Goal: Task Accomplishment & Management: Manage account settings

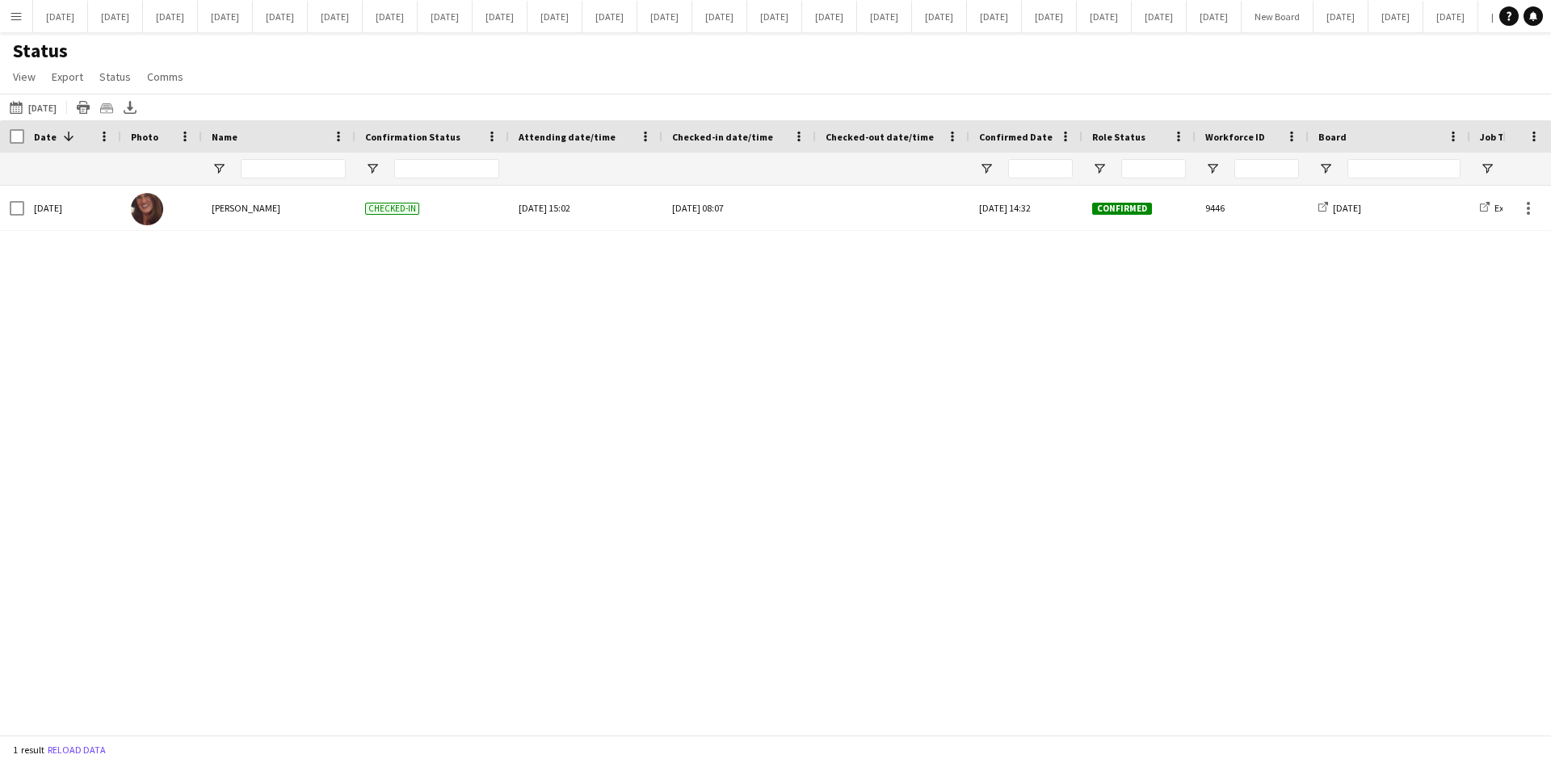
scroll to position [0, 825]
click at [1144, 18] on button "[DATE] Close" at bounding box center [1171, 16] width 55 height 31
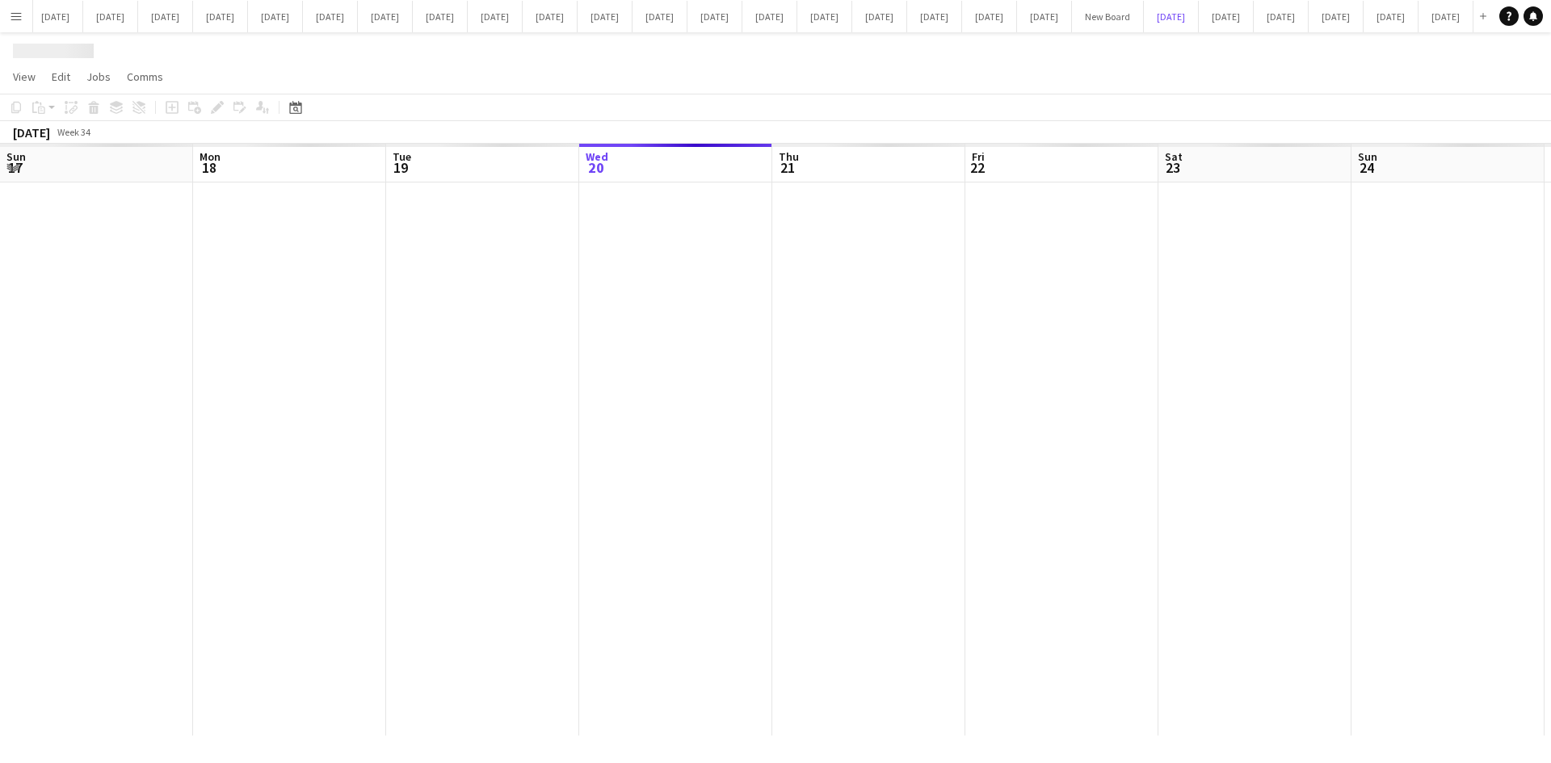
scroll to position [0, 386]
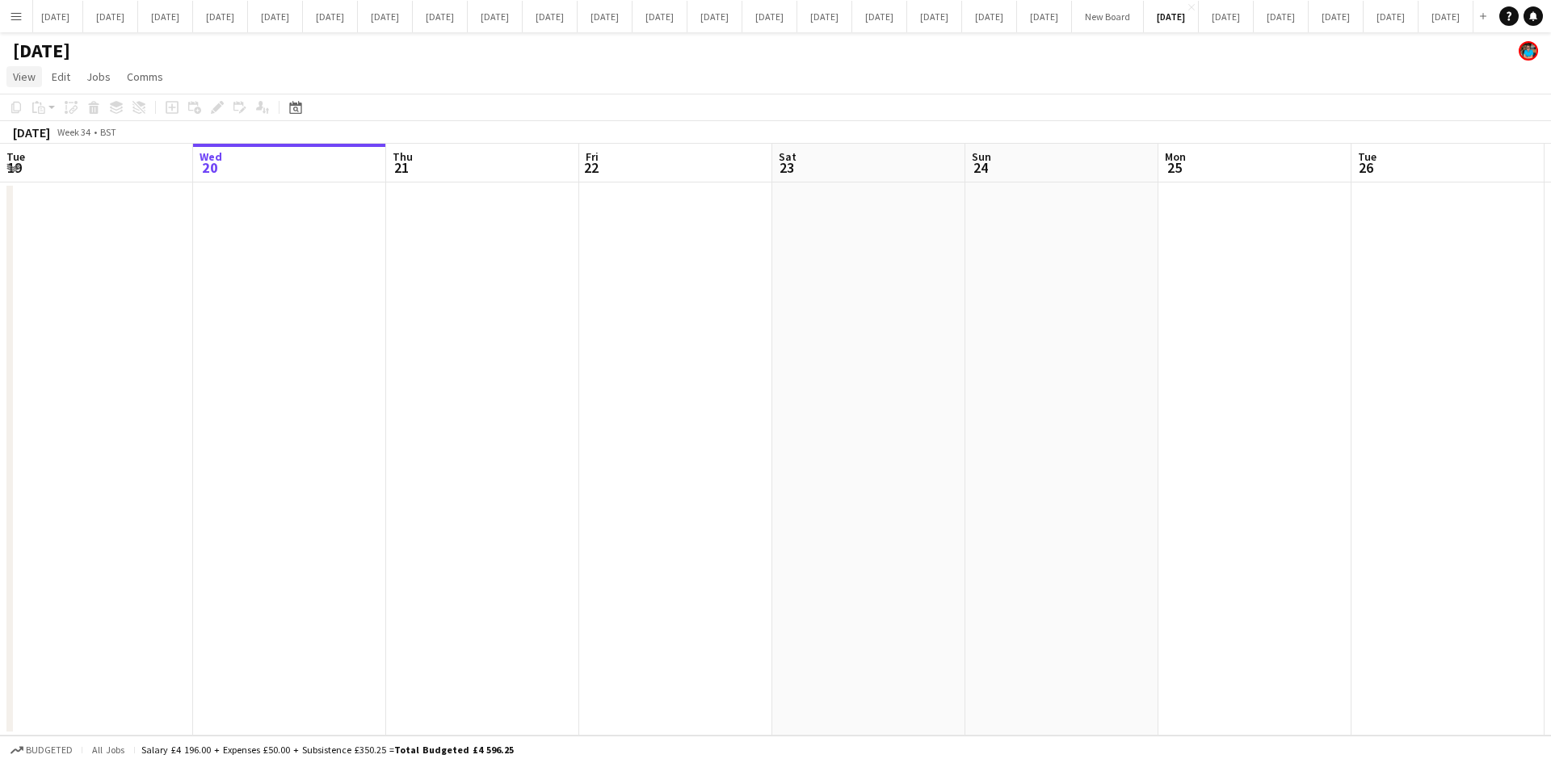
click at [23, 78] on span "View" at bounding box center [24, 76] width 23 height 15
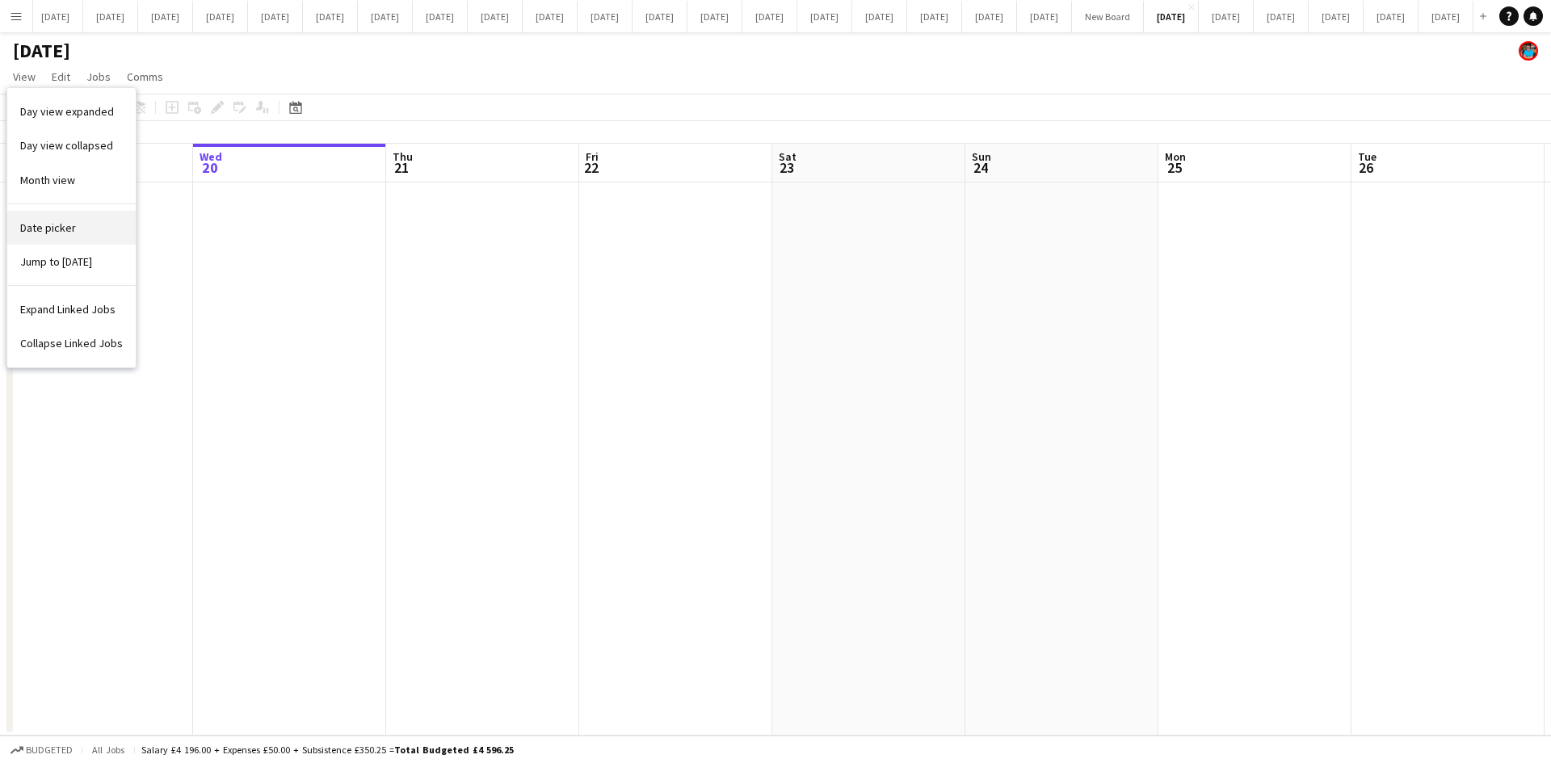
click at [19, 231] on link "Date picker" at bounding box center [71, 228] width 128 height 34
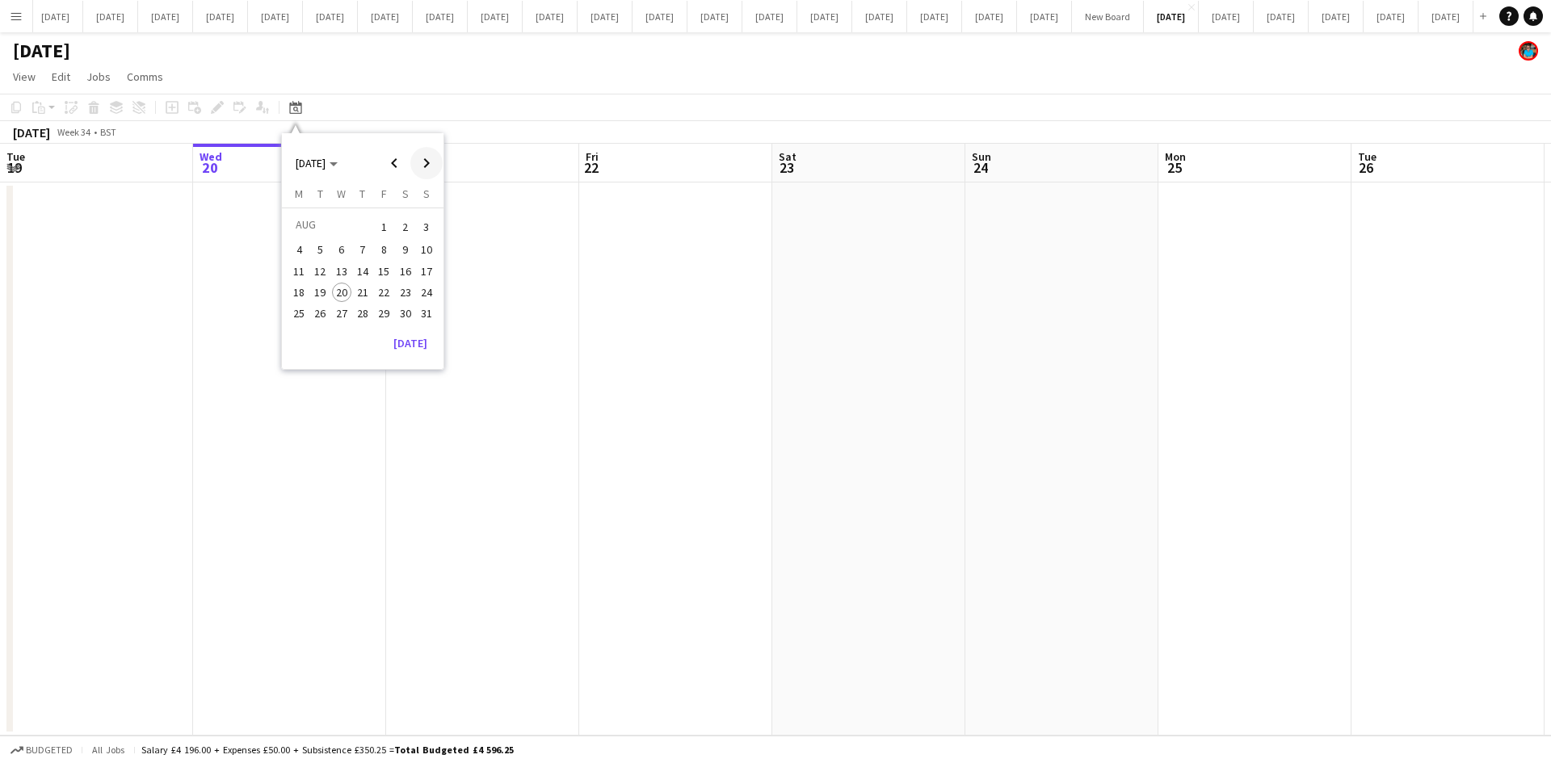
click at [422, 157] on span "Next month" at bounding box center [426, 163] width 32 height 32
click at [422, 156] on span "Next month" at bounding box center [426, 163] width 32 height 32
click at [320, 309] on span "21" at bounding box center [320, 309] width 19 height 19
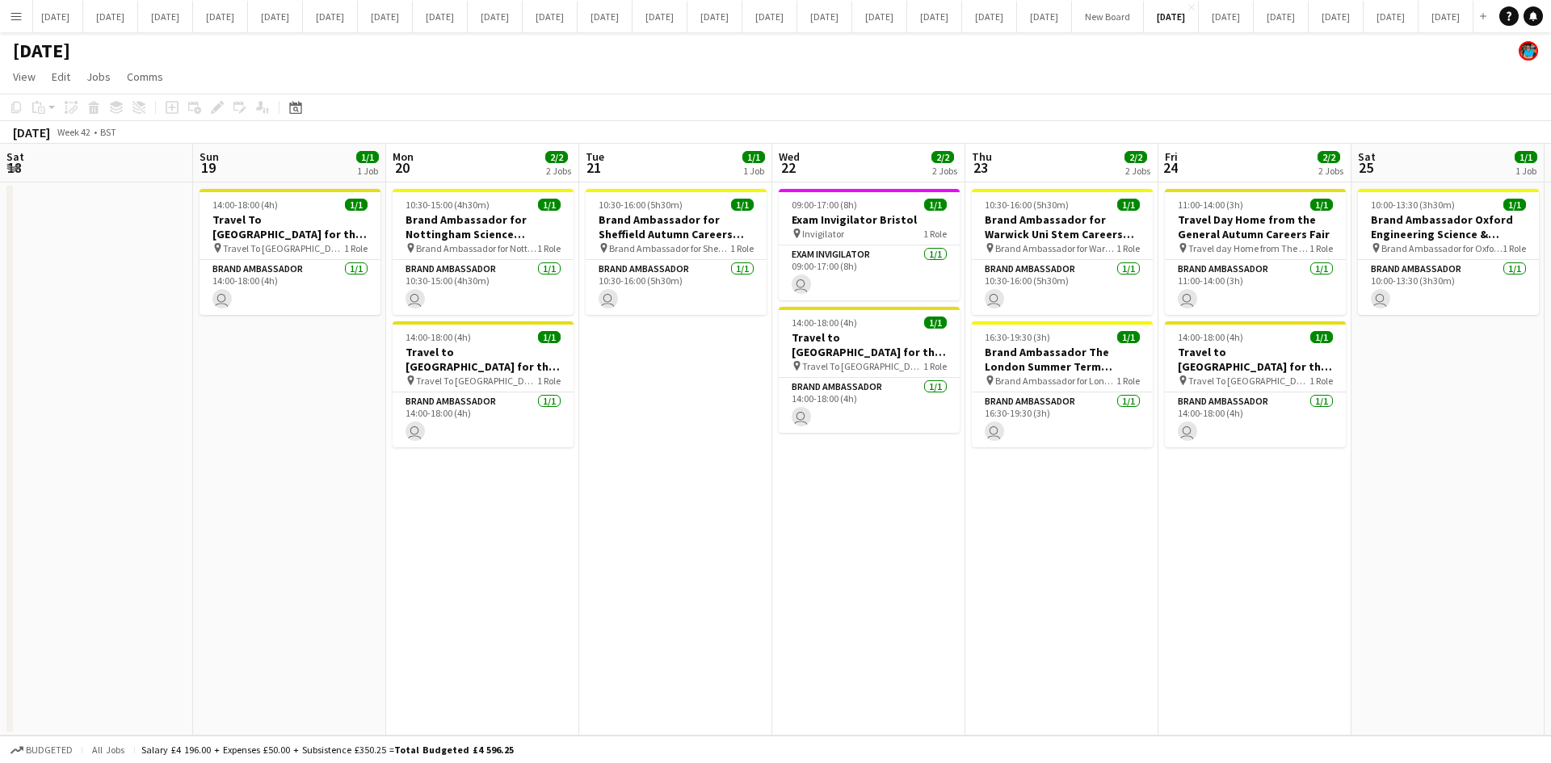
scroll to position [0, 556]
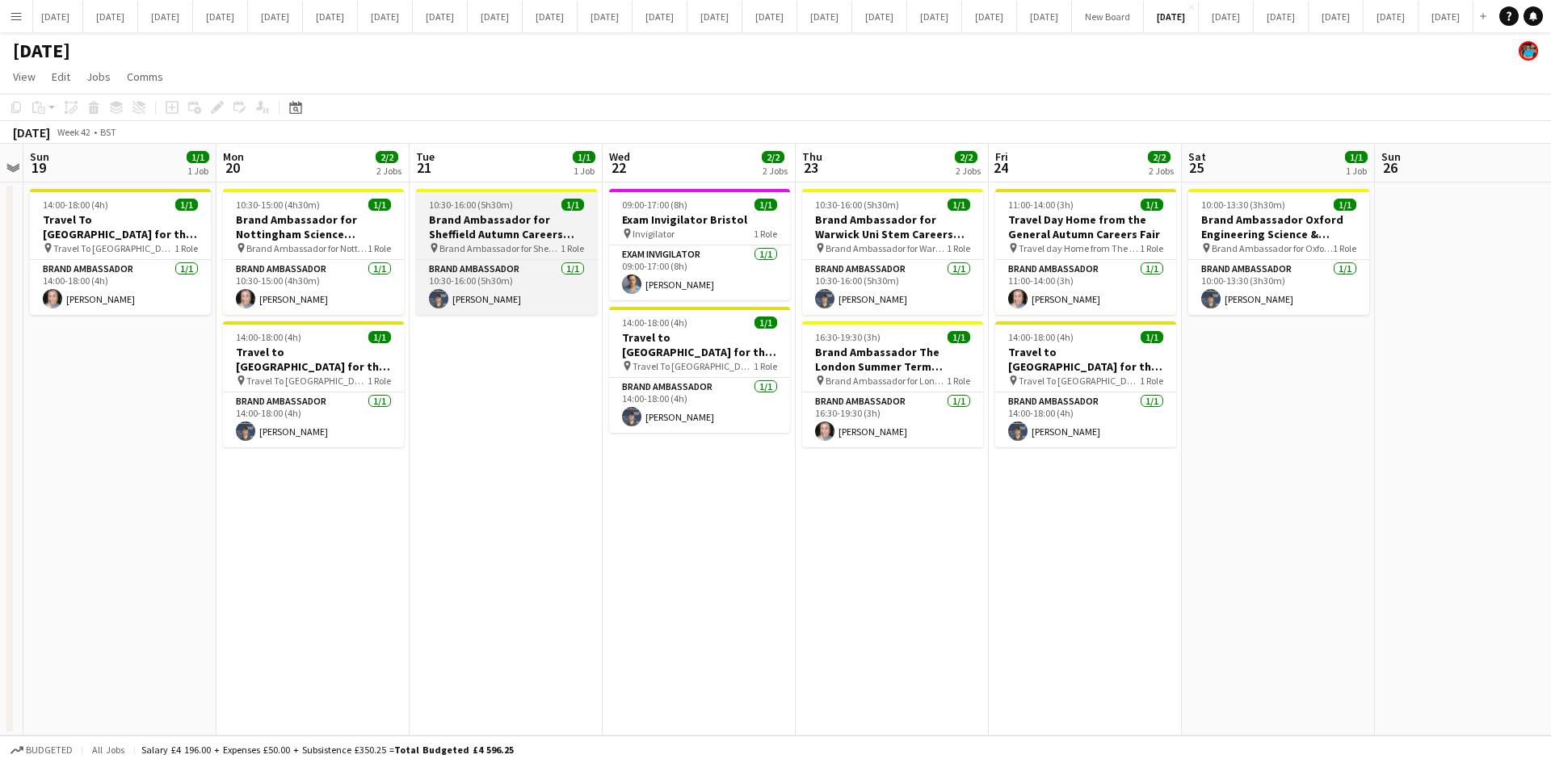
click at [467, 227] on h3 "Brand Ambassador for Sheffield Autumn Careers Fair" at bounding box center [506, 226] width 181 height 29
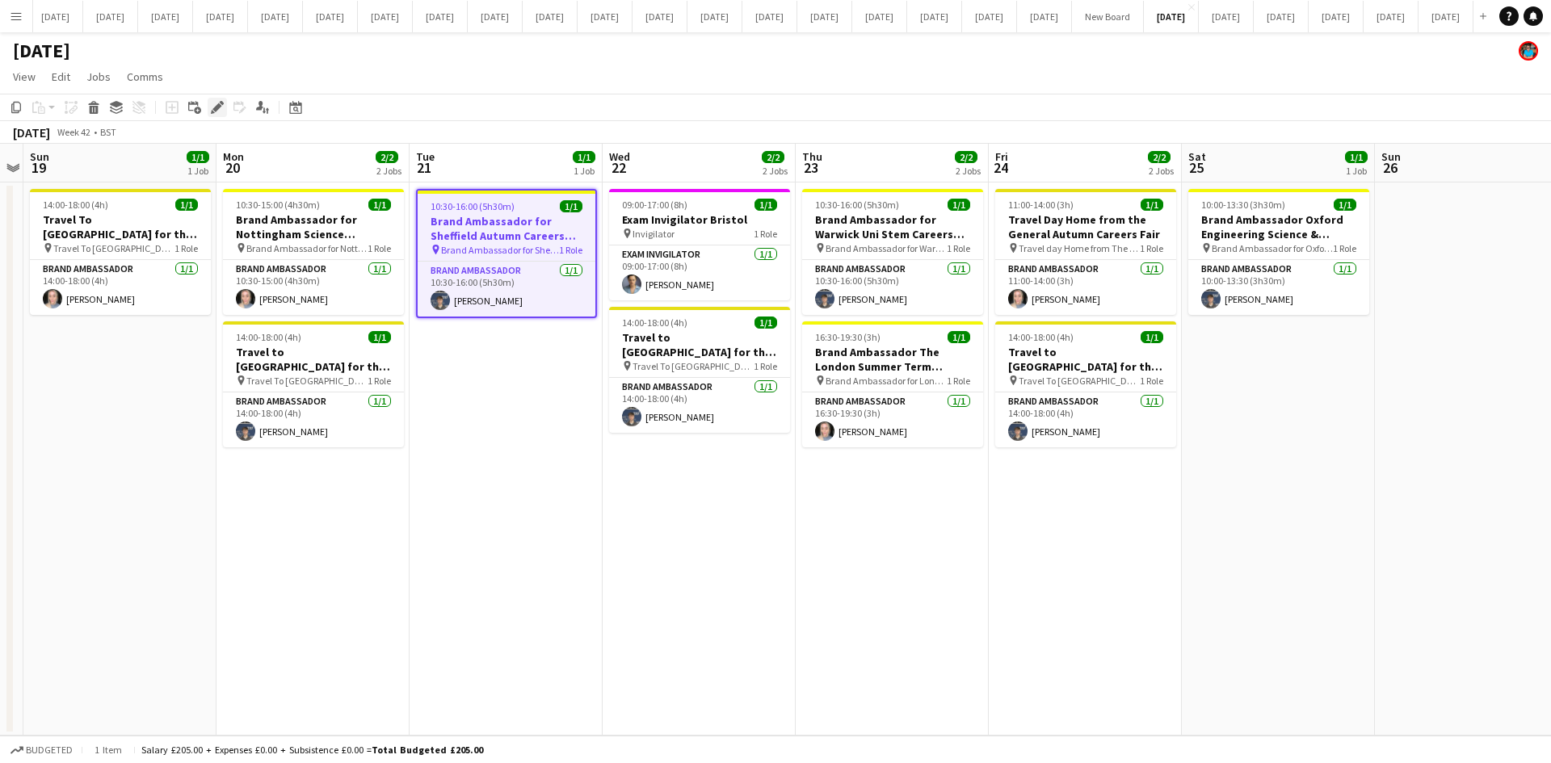
click at [215, 107] on icon at bounding box center [216, 107] width 9 height 9
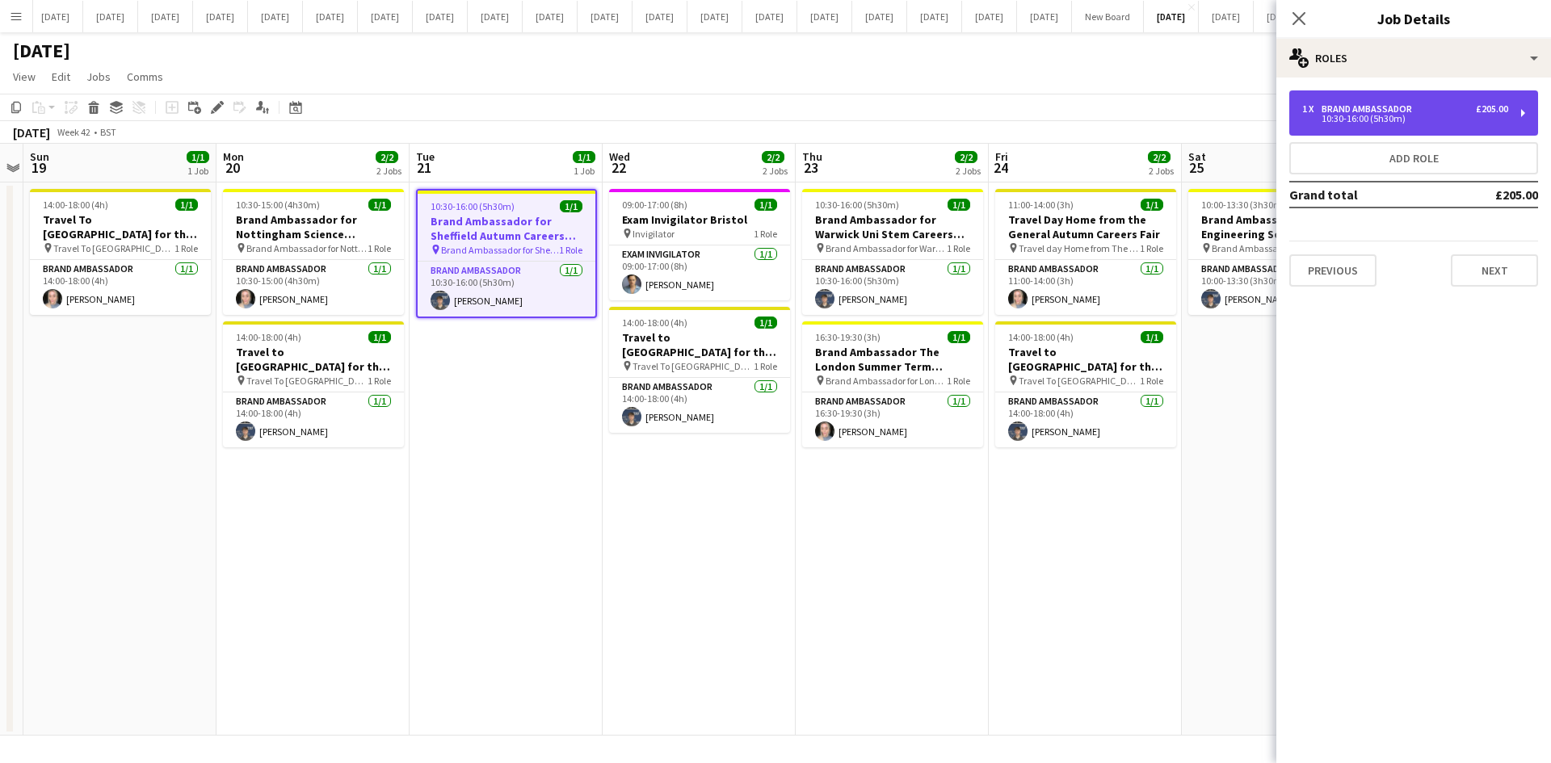
click at [1346, 103] on div "Brand Ambassador" at bounding box center [1369, 108] width 97 height 11
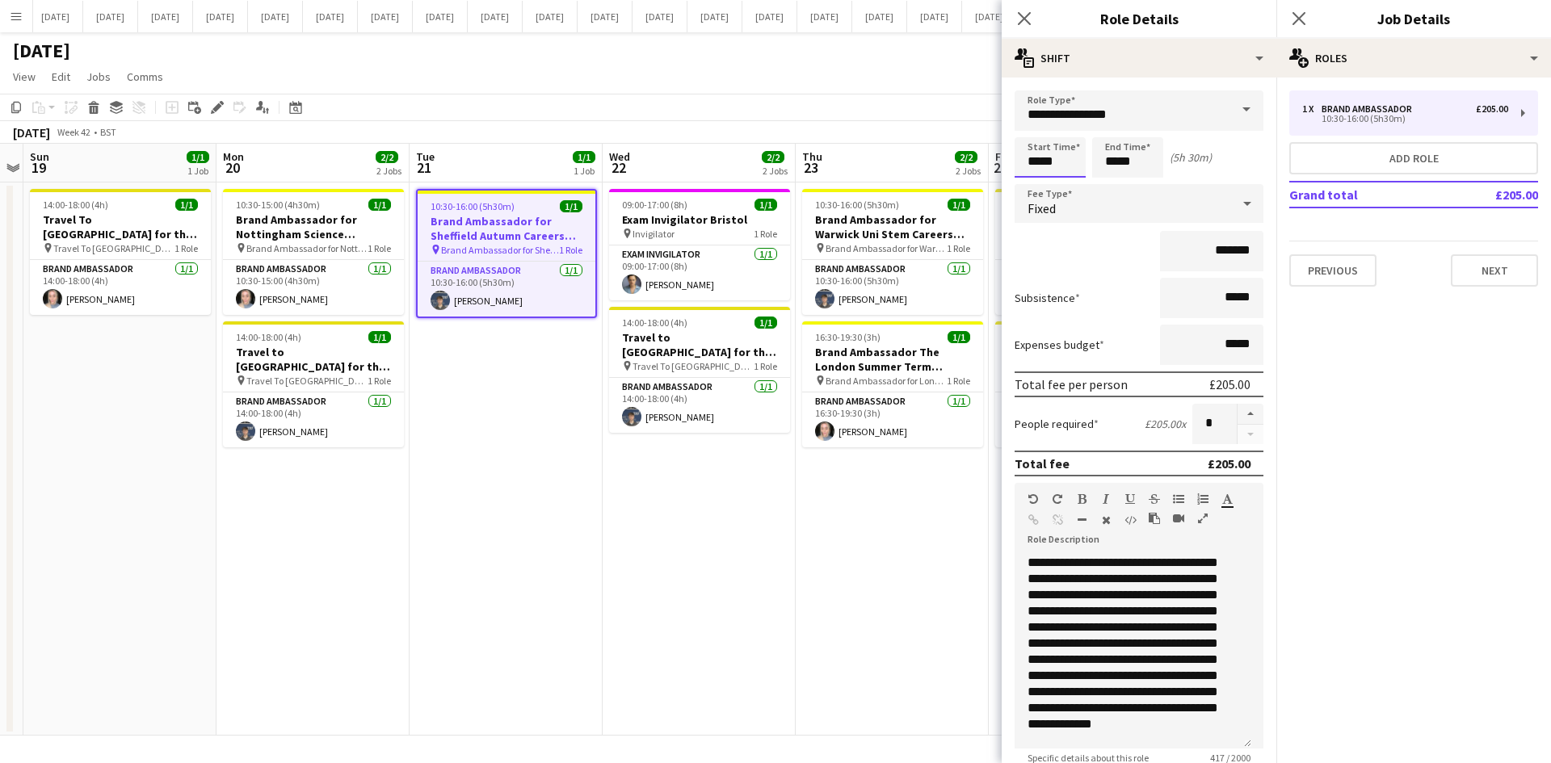
click at [1067, 163] on input "*****" at bounding box center [1049, 157] width 71 height 40
click at [1039, 183] on div at bounding box center [1034, 186] width 32 height 16
click at [1039, 132] on div at bounding box center [1034, 129] width 32 height 16
type input "*****"
click at [1039, 132] on div at bounding box center [1034, 129] width 32 height 16
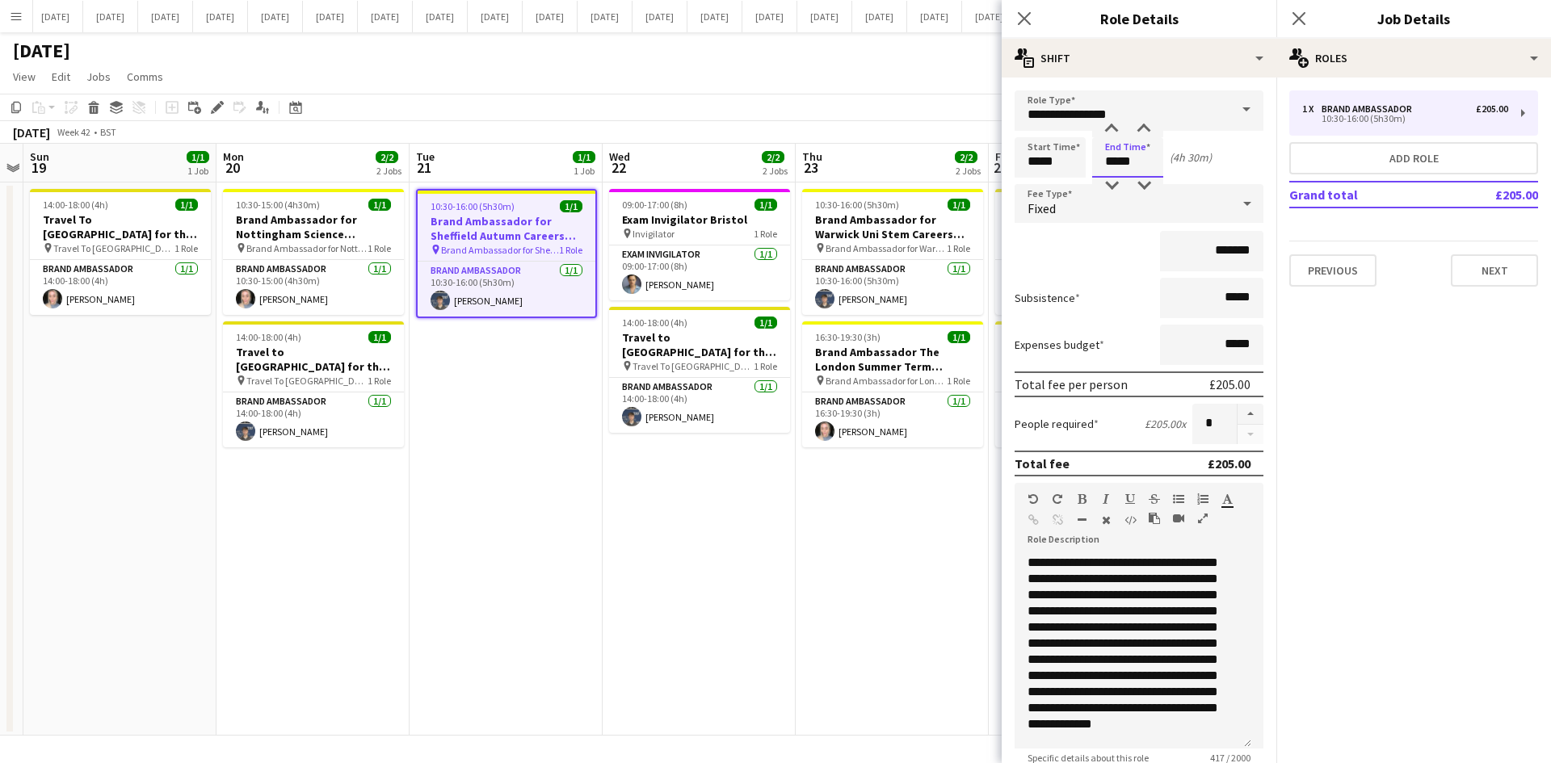
click at [1114, 157] on input "*****" at bounding box center [1127, 157] width 71 height 40
click at [1116, 133] on div at bounding box center [1111, 129] width 32 height 16
click at [1116, 182] on div at bounding box center [1111, 186] width 32 height 16
type input "*****"
click at [1115, 182] on div at bounding box center [1111, 186] width 32 height 16
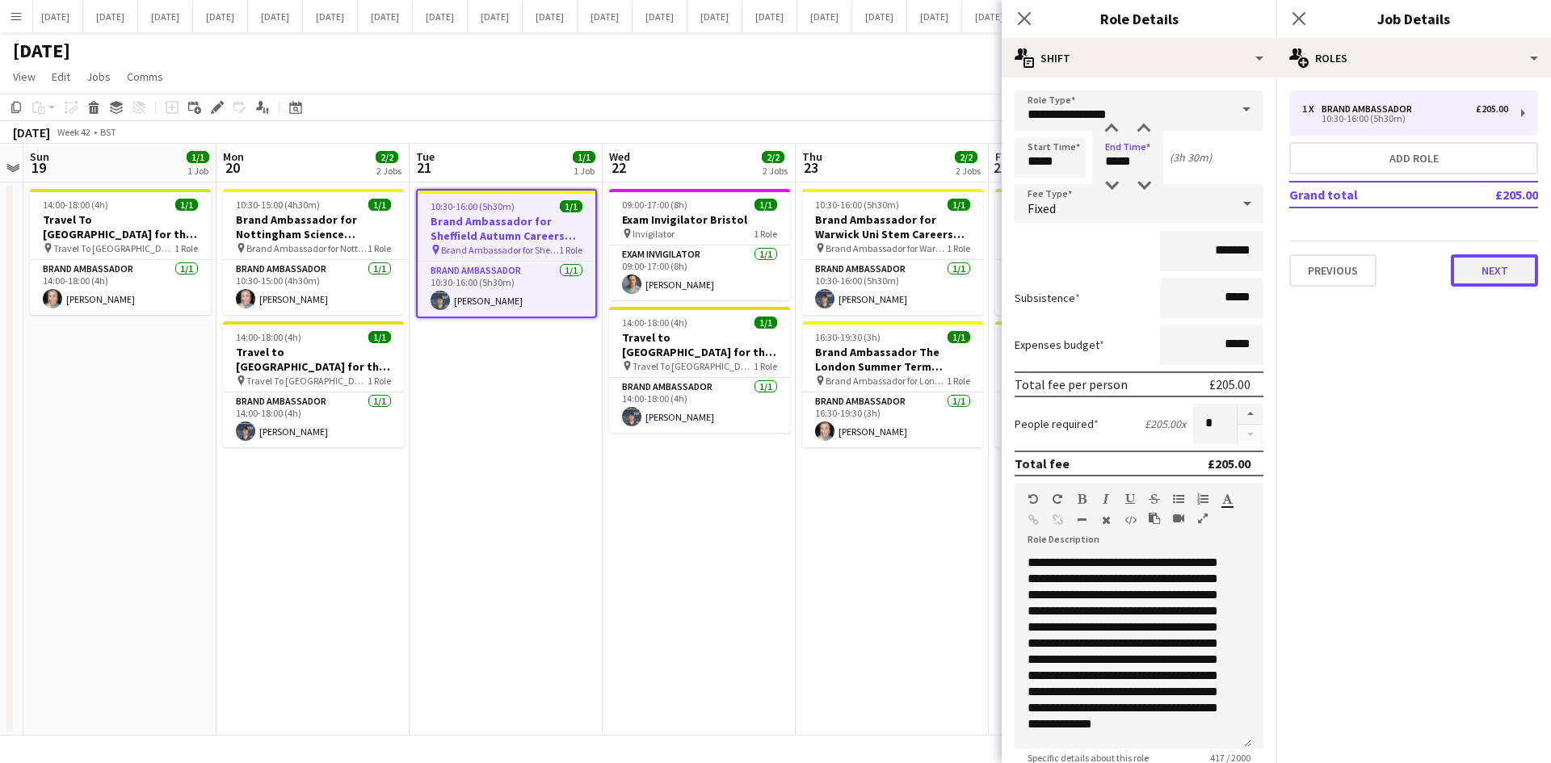
click at [1480, 270] on button "Next" at bounding box center [1494, 270] width 87 height 32
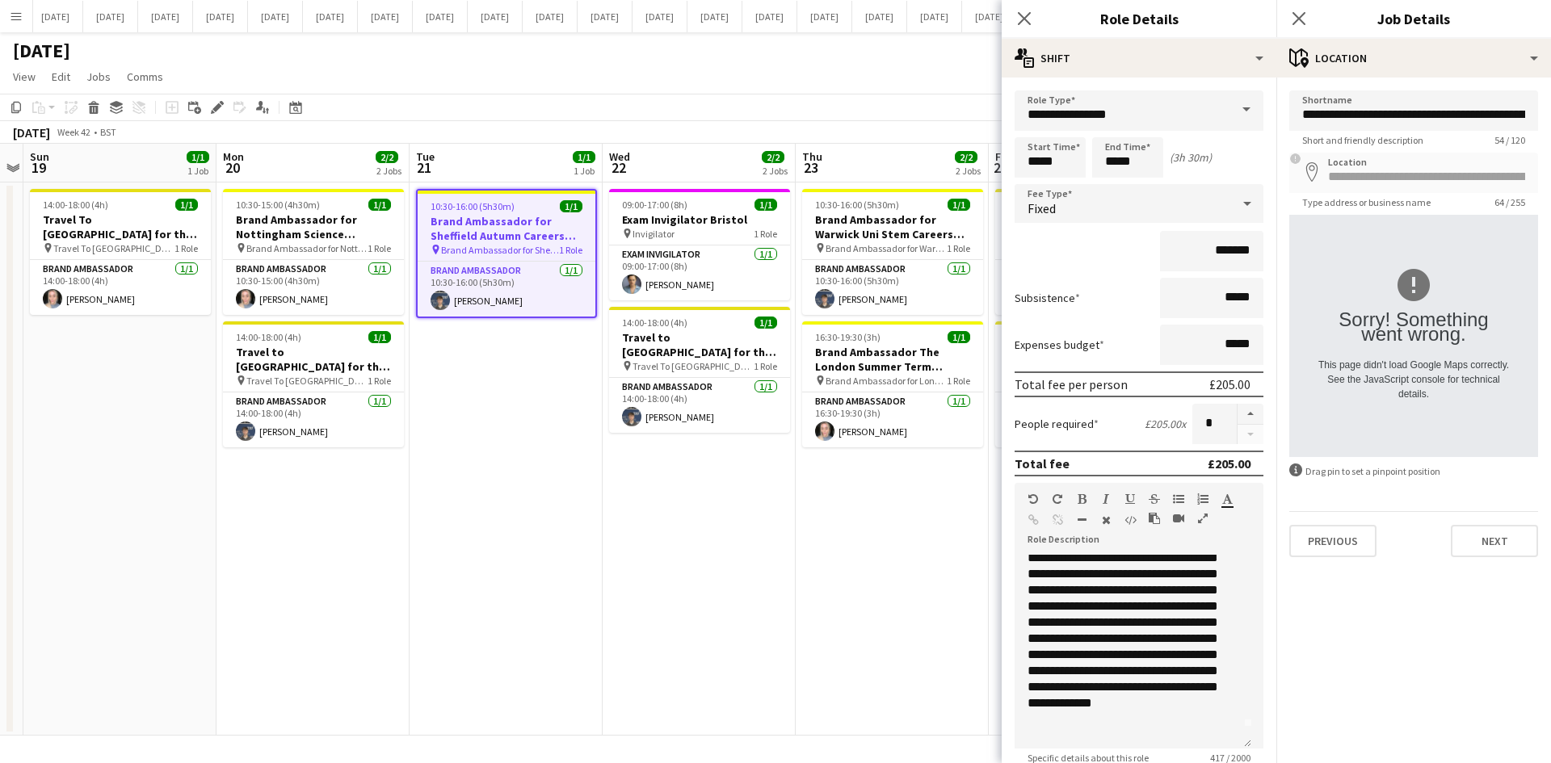
scroll to position [0, 0]
click at [1027, 16] on icon at bounding box center [1023, 17] width 15 height 15
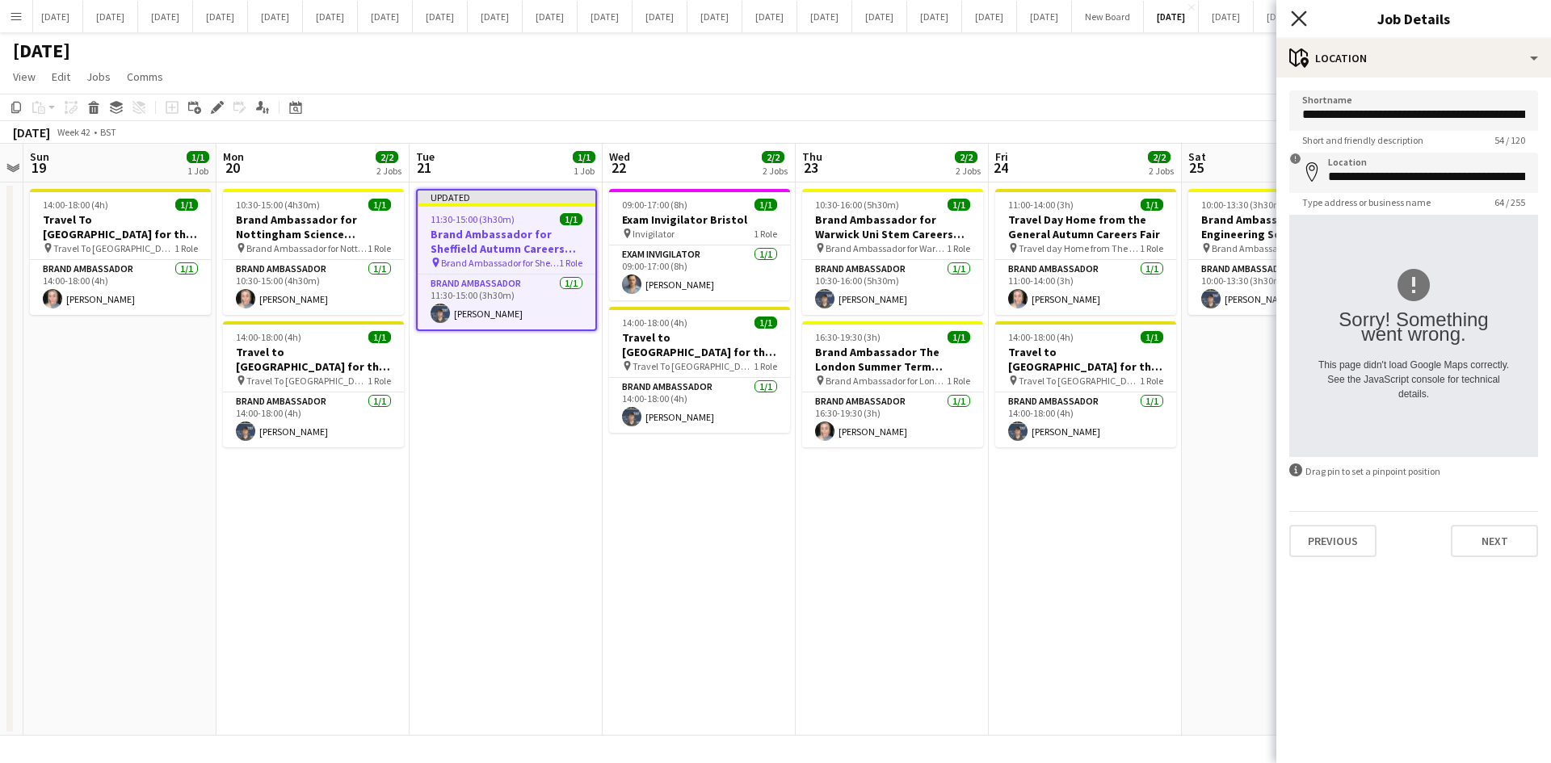
click at [1306, 11] on icon "Close pop-in" at bounding box center [1298, 17] width 15 height 15
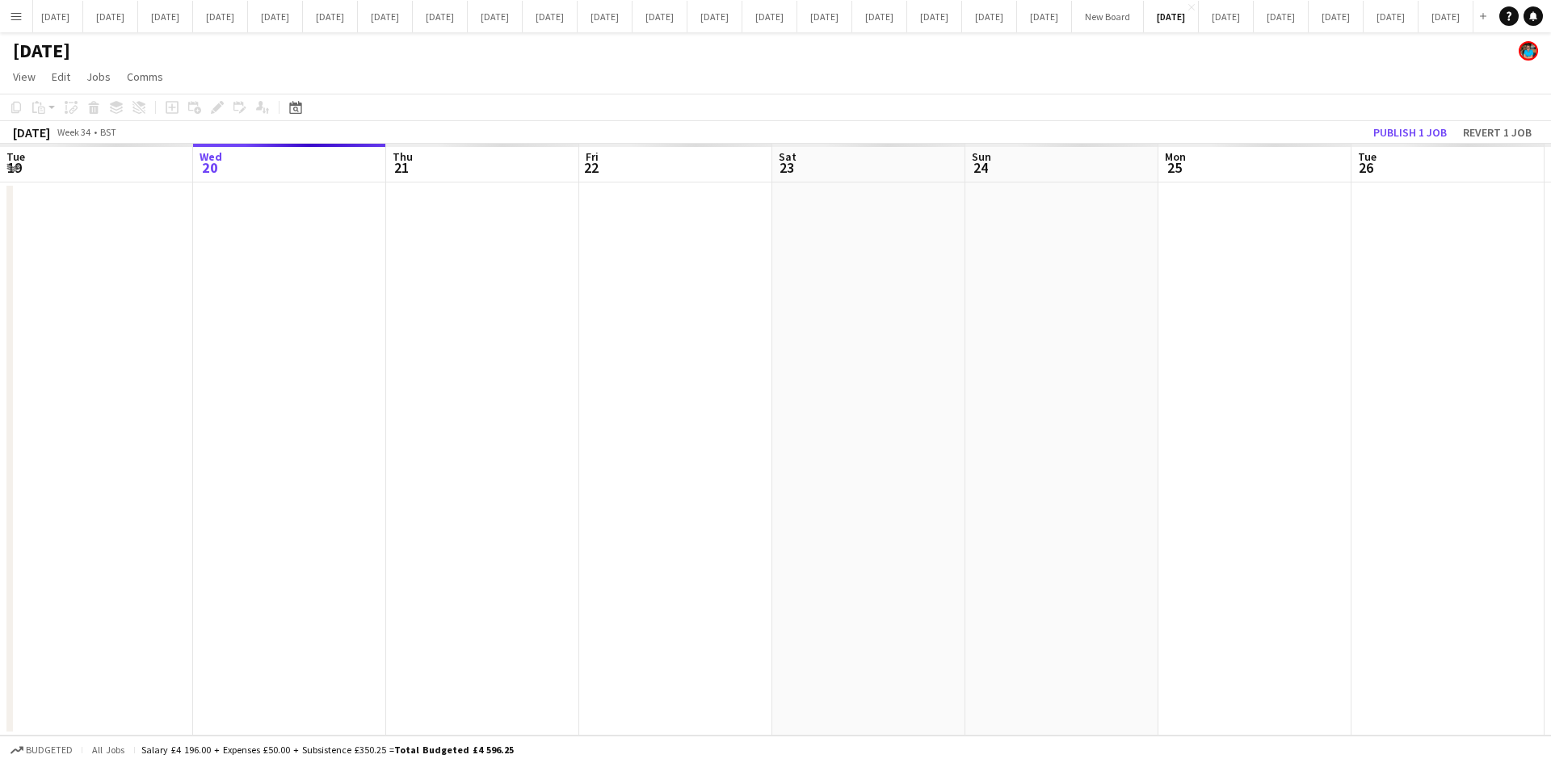
scroll to position [0, 393]
click at [24, 72] on span "View" at bounding box center [24, 76] width 23 height 15
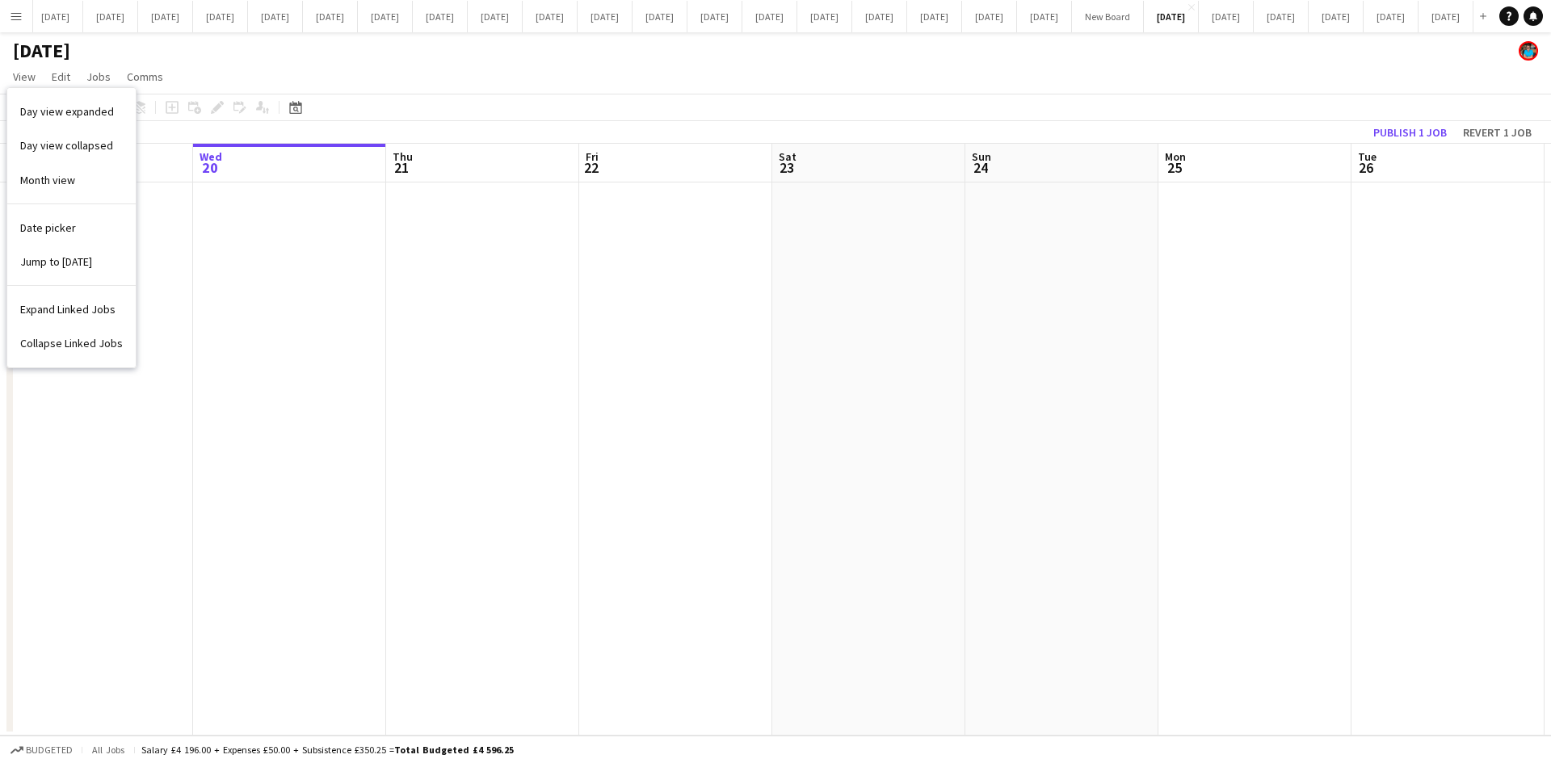
click at [50, 222] on span "Date picker" at bounding box center [48, 227] width 56 height 15
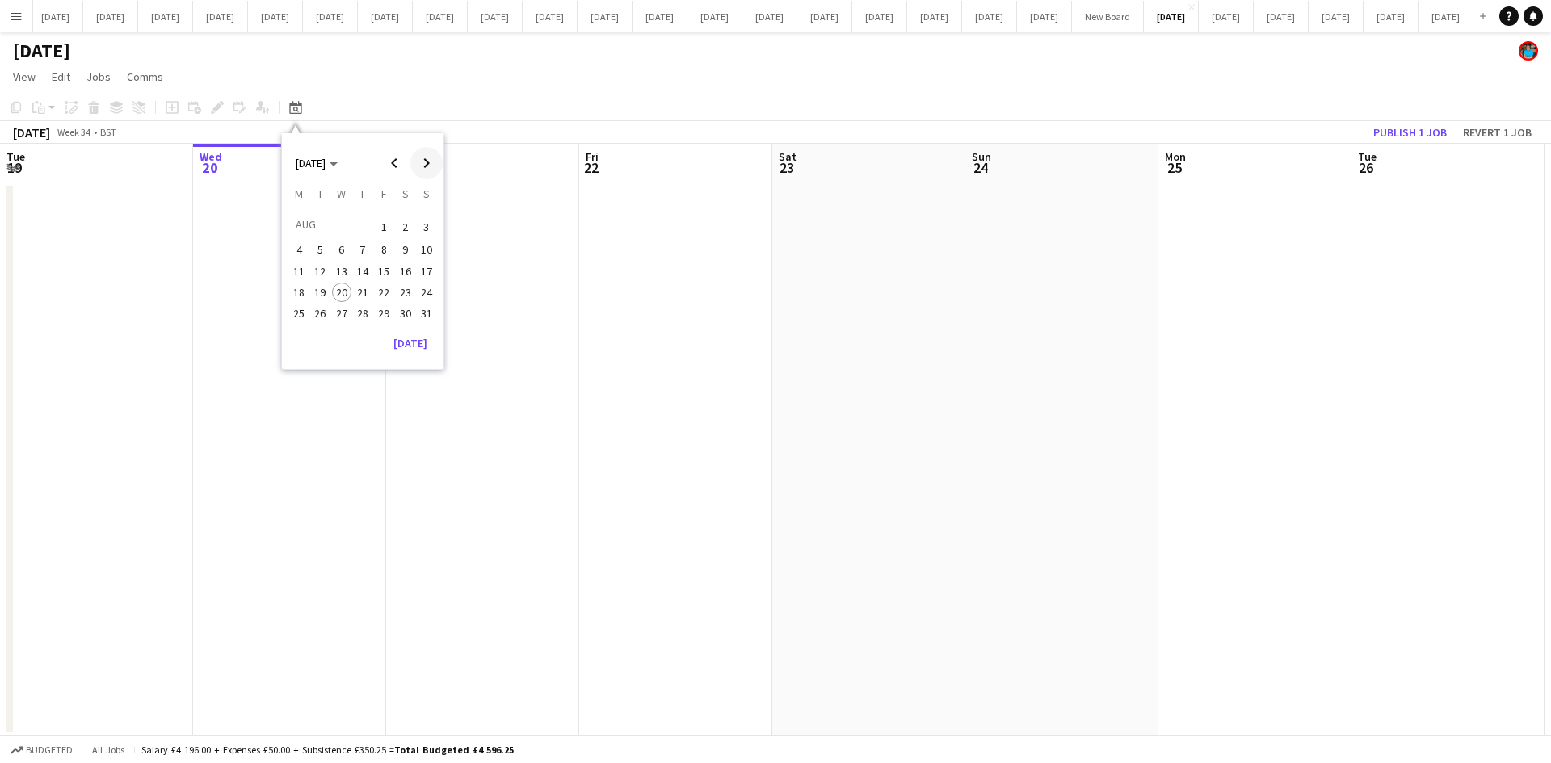
click at [426, 164] on span "Next month" at bounding box center [426, 163] width 32 height 32
click at [423, 164] on span "Next month" at bounding box center [426, 163] width 32 height 32
click at [321, 305] on span "21" at bounding box center [320, 309] width 19 height 19
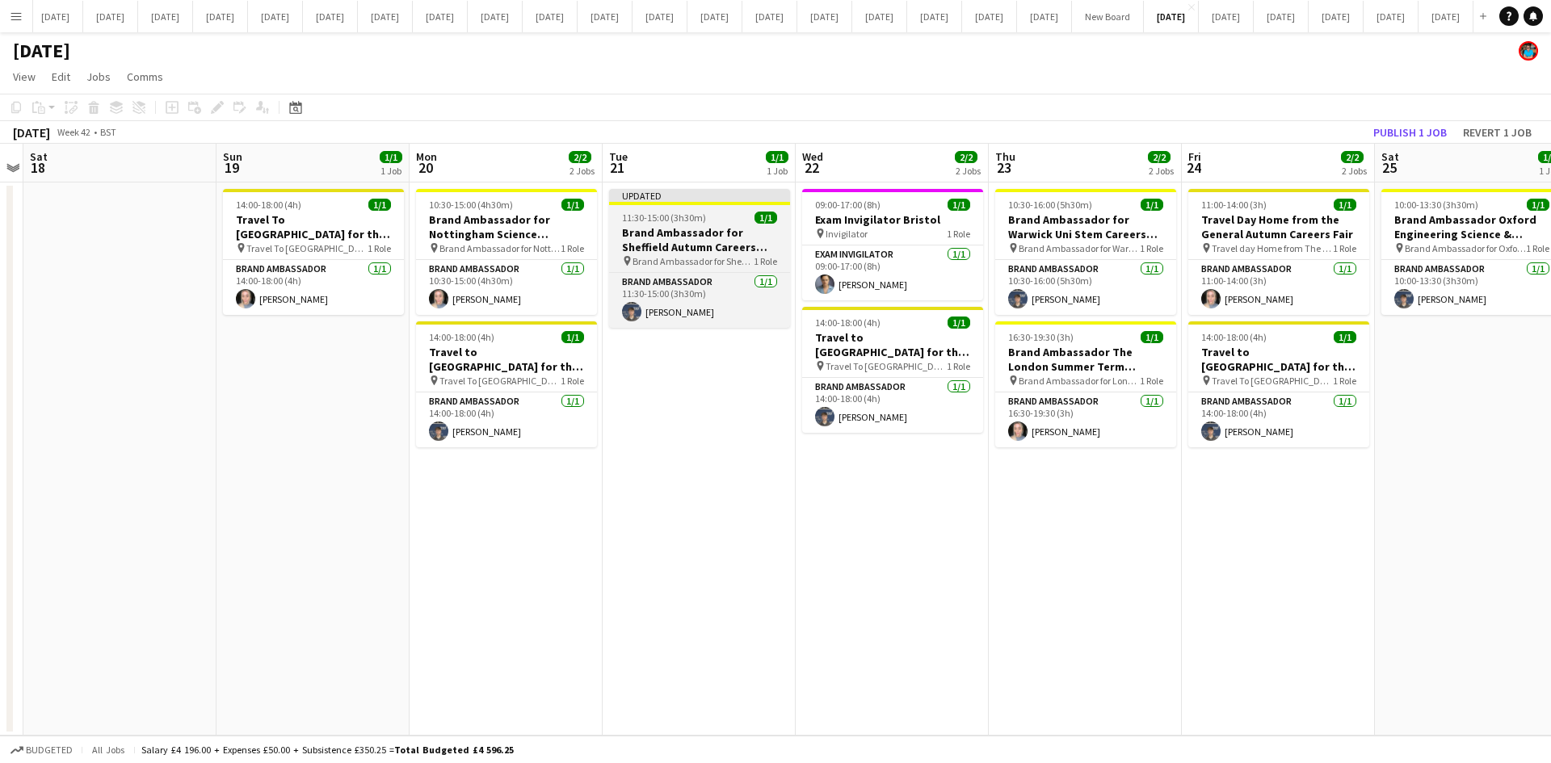
click at [669, 245] on h3 "Brand Ambassador for Sheffield Autumn Careers Fair" at bounding box center [699, 239] width 181 height 29
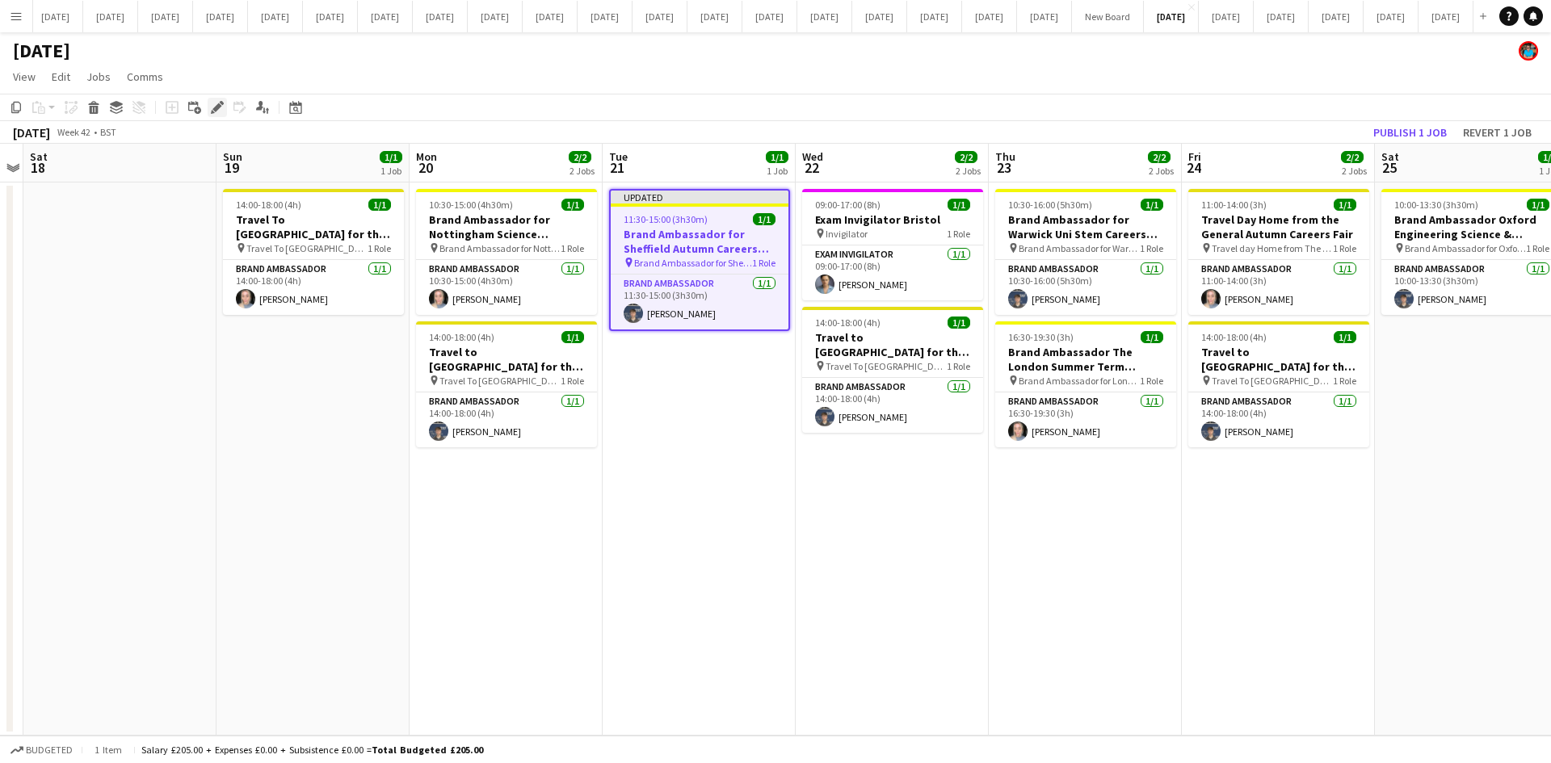
click at [220, 110] on icon "Edit" at bounding box center [217, 107] width 13 height 13
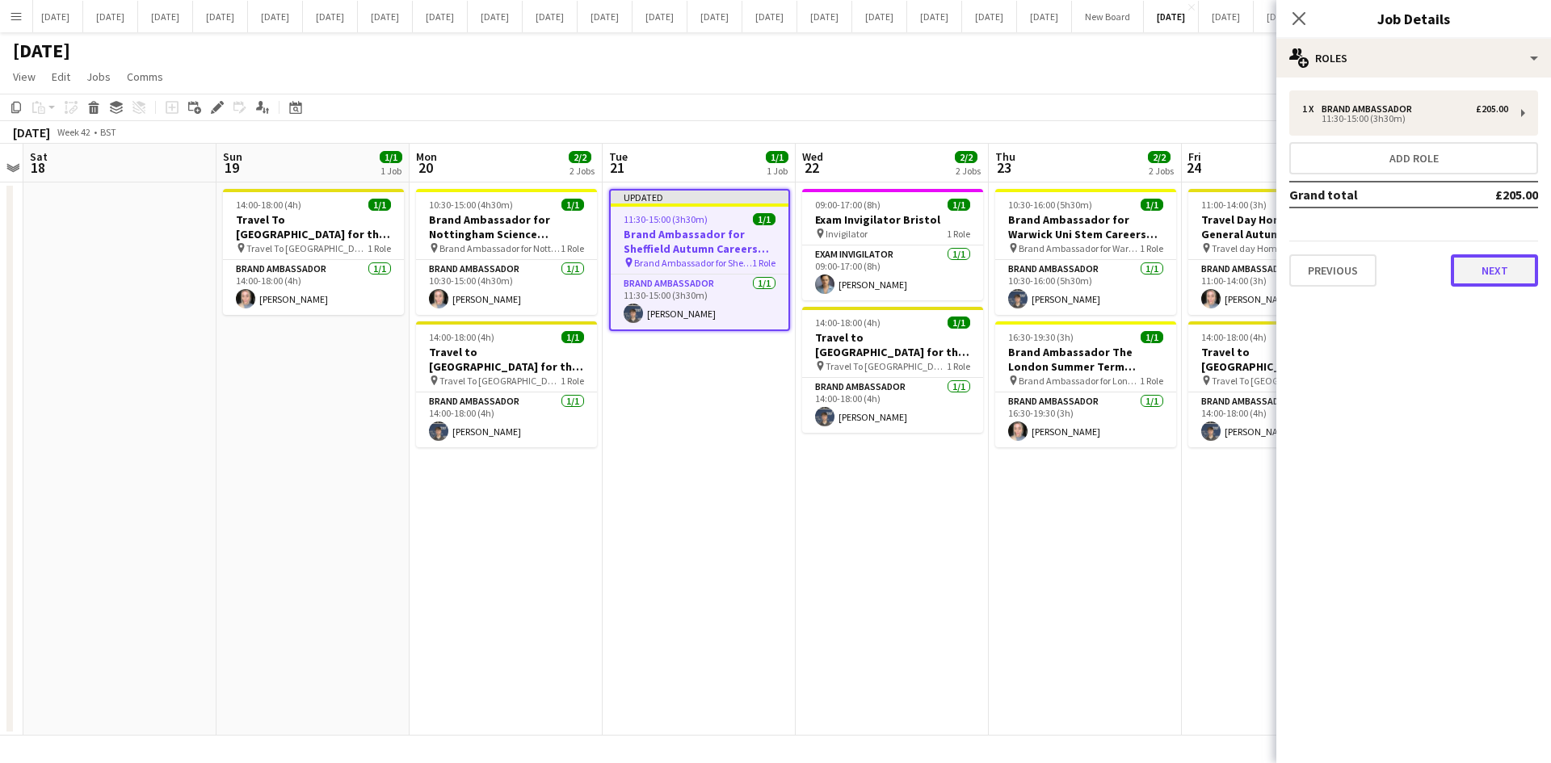
click at [1519, 272] on button "Next" at bounding box center [1494, 270] width 87 height 32
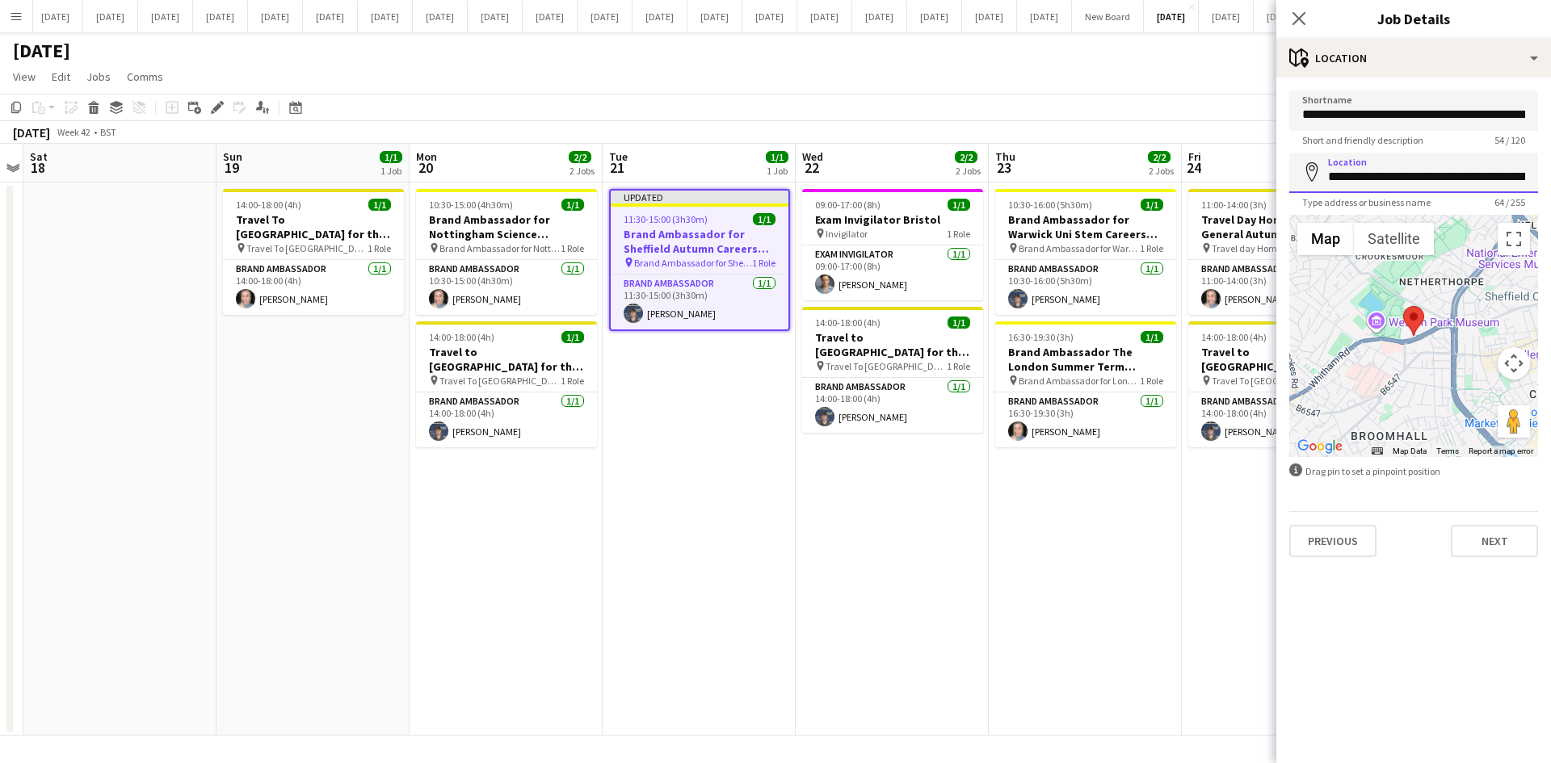
click at [1392, 179] on input "**********" at bounding box center [1413, 173] width 249 height 40
click at [1329, 172] on input "**********" at bounding box center [1413, 173] width 249 height 40
type input "**********"
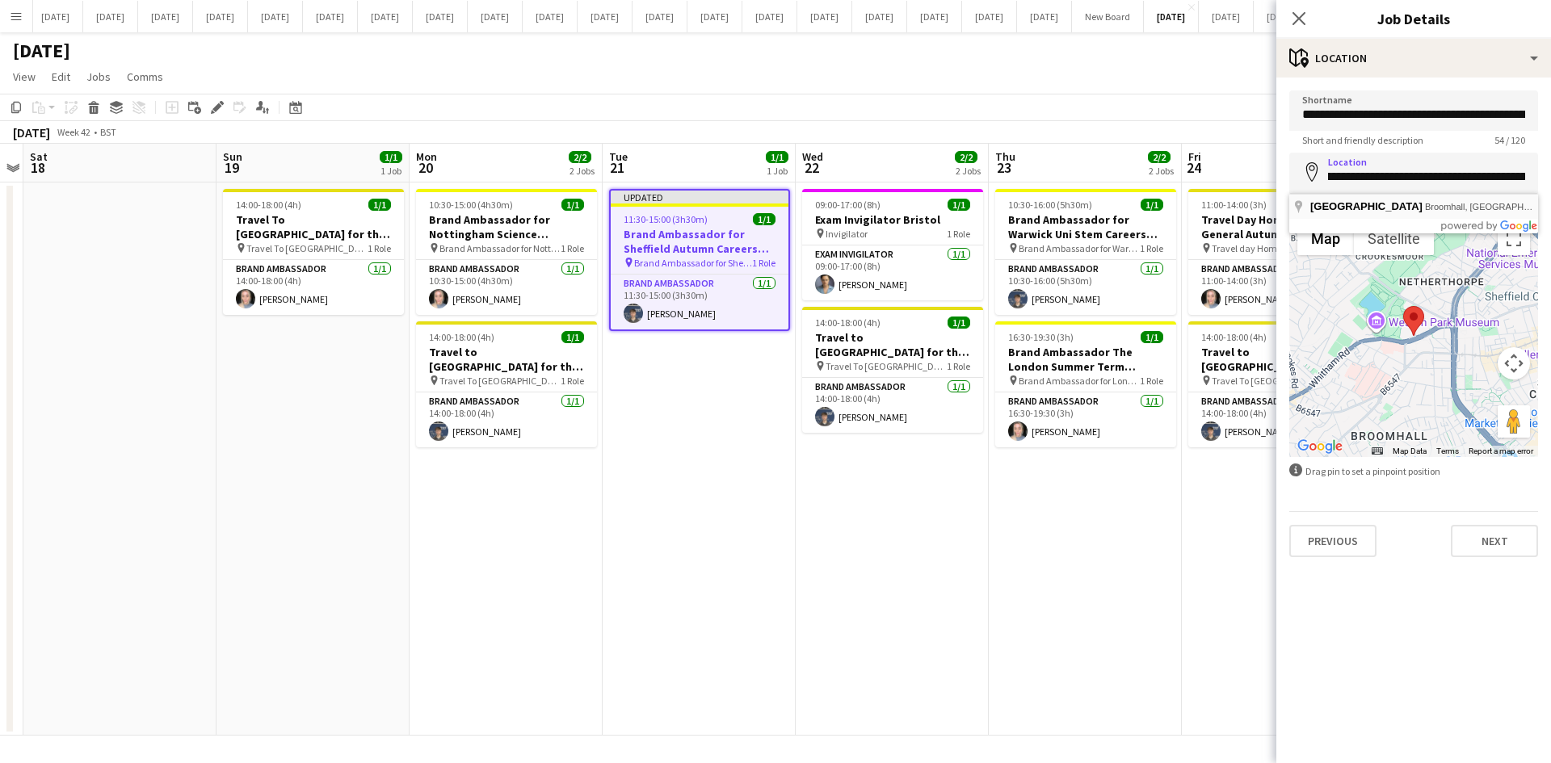
scroll to position [0, 0]
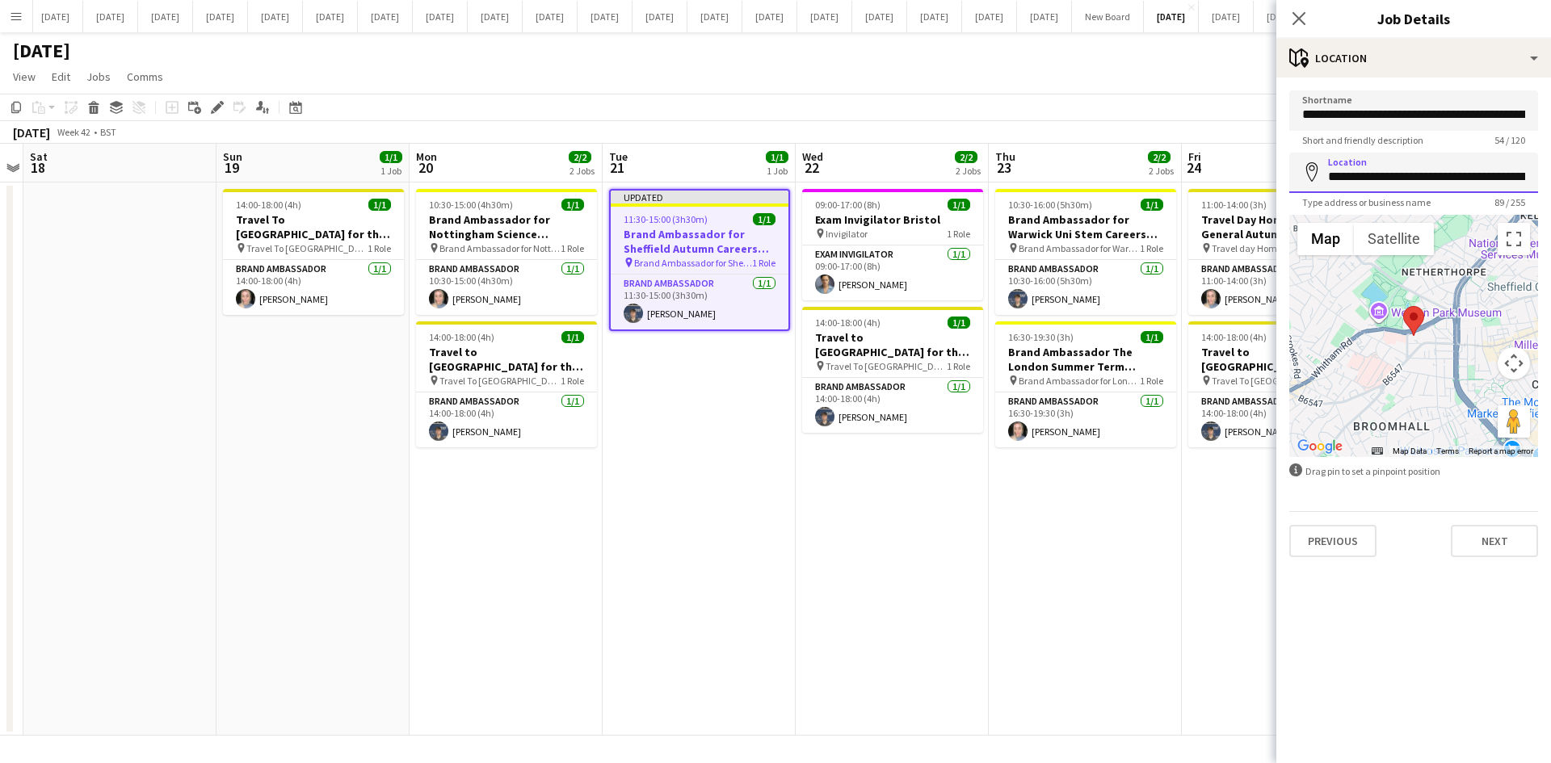
click at [1379, 174] on input "**********" at bounding box center [1413, 173] width 249 height 40
click at [1487, 534] on button "Next" at bounding box center [1494, 541] width 87 height 32
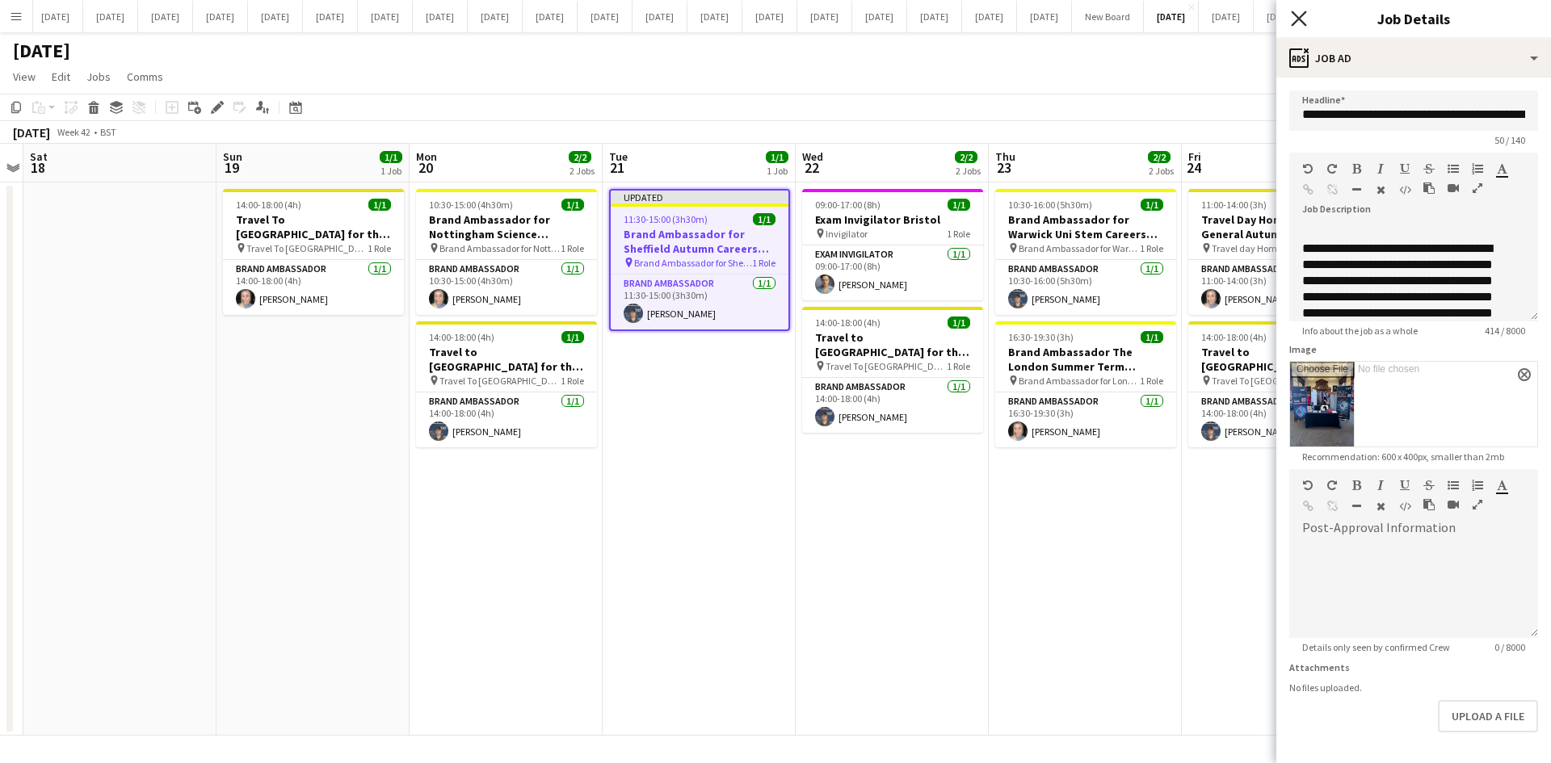
click at [1298, 18] on icon at bounding box center [1298, 17] width 15 height 15
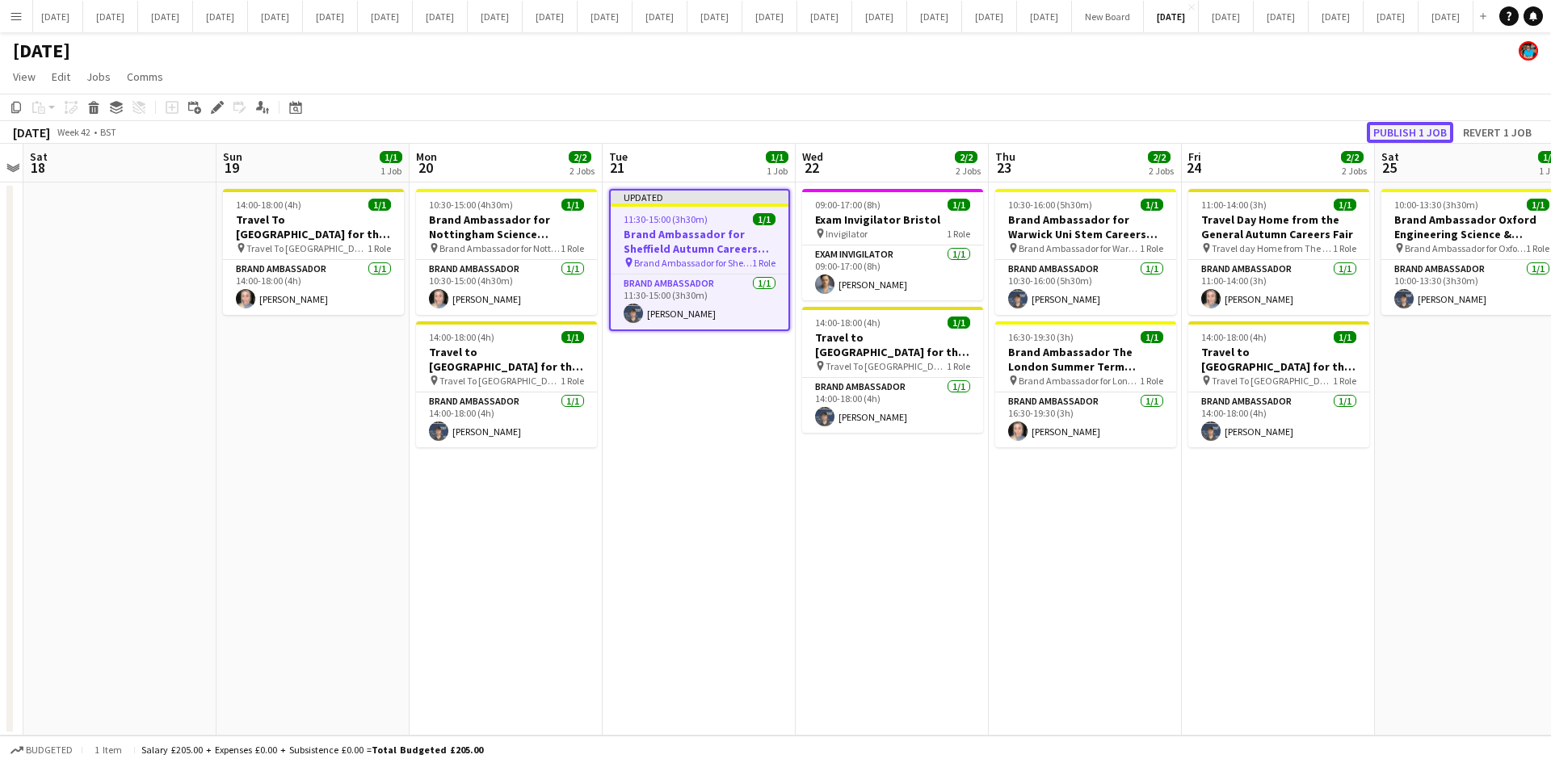
click at [1420, 132] on button "Publish 1 job" at bounding box center [1410, 132] width 86 height 21
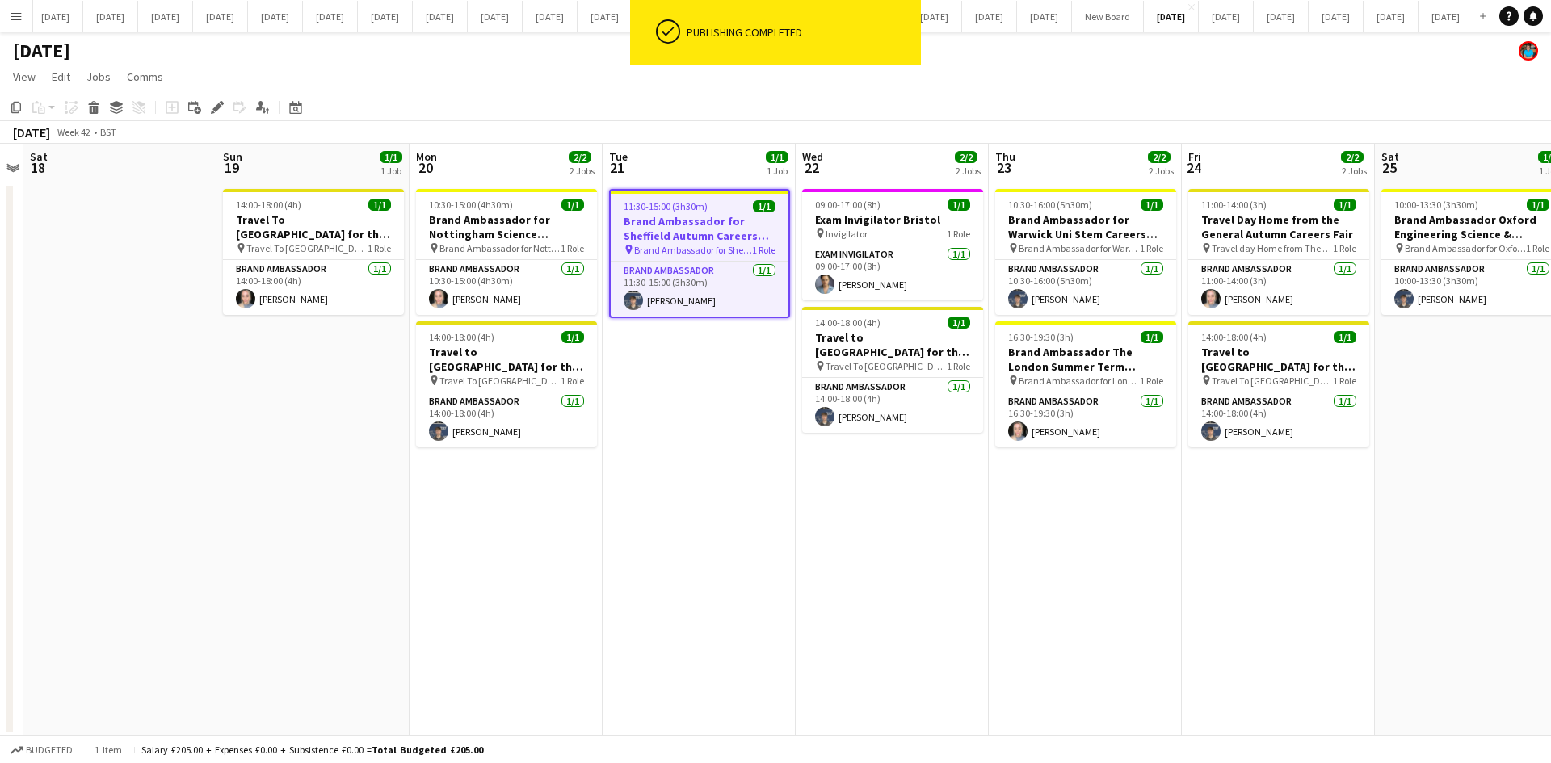
click at [724, 574] on app-date-cell "11:30-15:00 (3h30m) 1/1 Brand Ambassador for Sheffield Autumn Careers Fair pin …" at bounding box center [699, 459] width 193 height 553
